Goal: Obtain resource: Download file/media

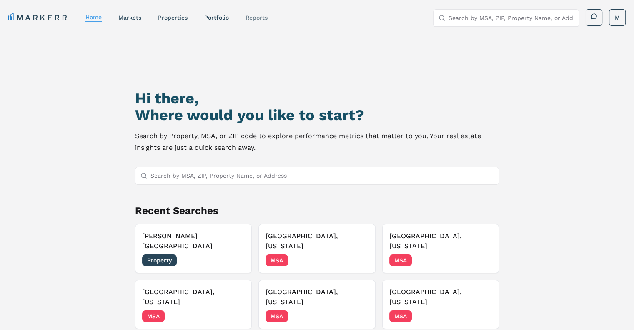
click at [253, 16] on link "reports" at bounding box center [256, 17] width 22 height 7
select select "-release_date"
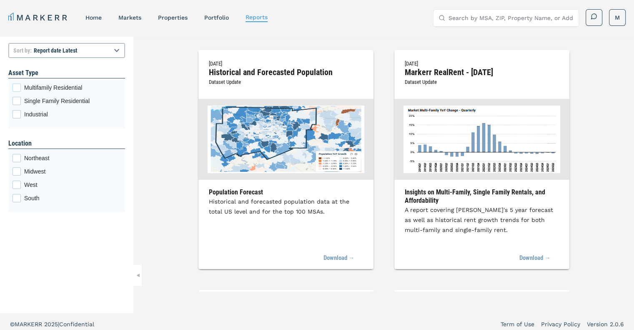
click at [19, 88] on div "Multifamily Residential checkbox input" at bounding box center [16, 87] width 8 height 8
click at [18, 88] on input "Multifamily Residential" at bounding box center [14, 85] width 5 height 5
click at [447, 182] on div "[DATE] Markerr RealRent - [DATE] Dataset Update Insights on Multi-Family, Singl…" at bounding box center [481, 159] width 175 height 219
click at [534, 258] on link "Download →" at bounding box center [530, 258] width 40 height 18
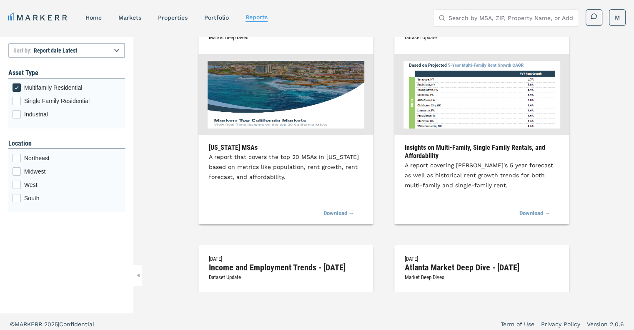
scroll to position [354, 0]
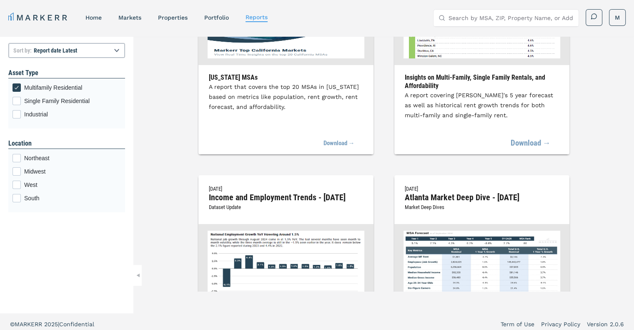
click at [532, 143] on link "Download →" at bounding box center [530, 143] width 40 height 18
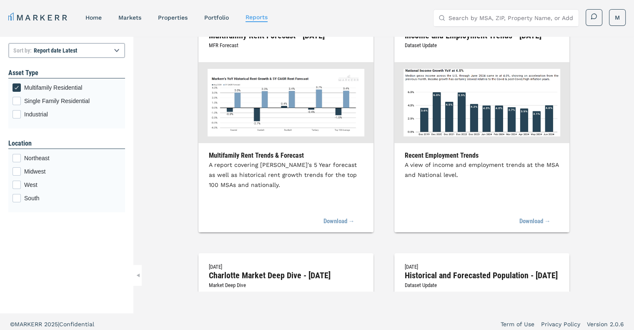
scroll to position [1000, 0]
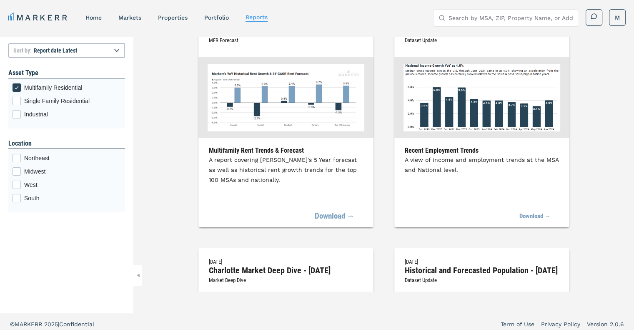
click at [340, 220] on link "Download →" at bounding box center [335, 216] width 40 height 18
